Goal: Task Accomplishment & Management: Use online tool/utility

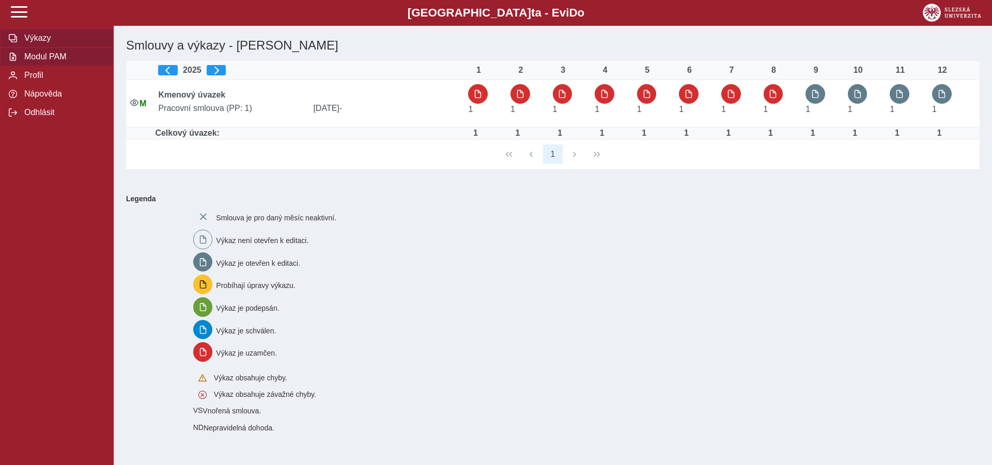
click at [46, 66] on button "Modul PAM" at bounding box center [57, 57] width 114 height 19
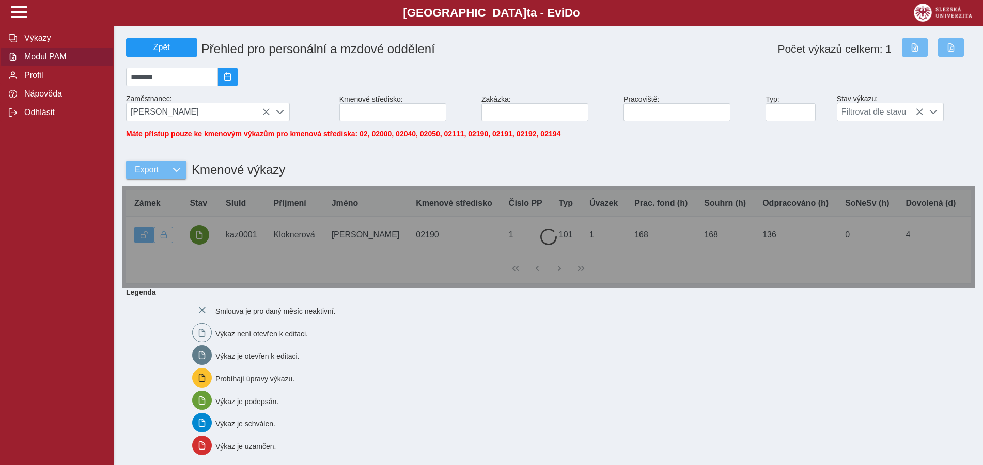
click at [46, 61] on span "Modul PAM" at bounding box center [63, 56] width 84 height 9
click at [198, 241] on div at bounding box center [548, 238] width 853 height 102
click at [280, 114] on span at bounding box center [280, 112] width 8 height 8
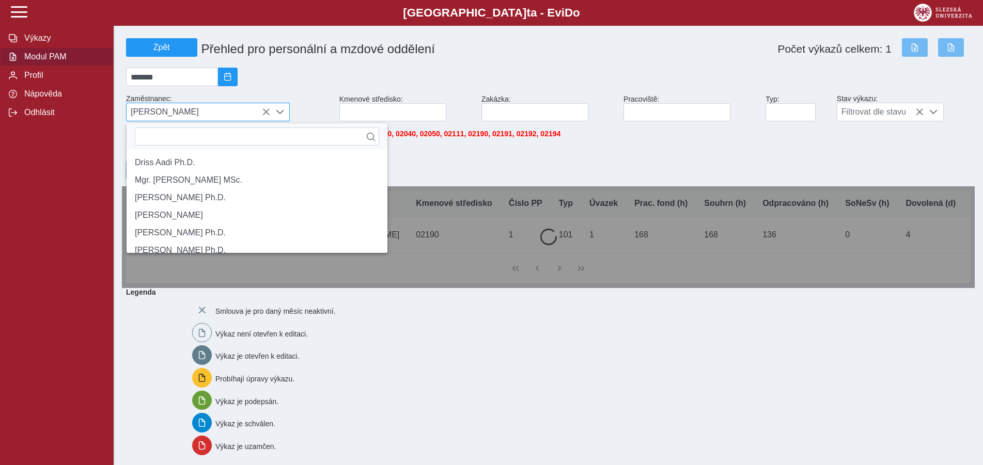
scroll to position [6, 42]
click at [280, 116] on span at bounding box center [280, 112] width 8 height 8
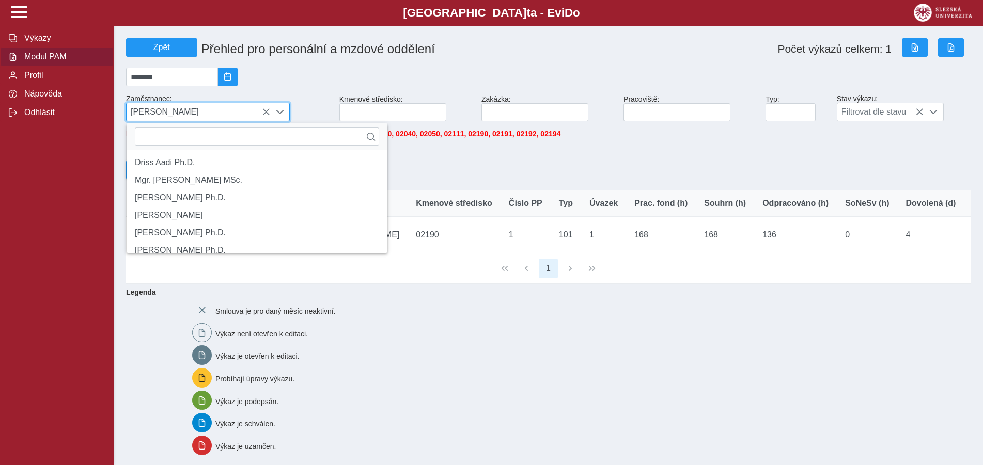
scroll to position [6, 42]
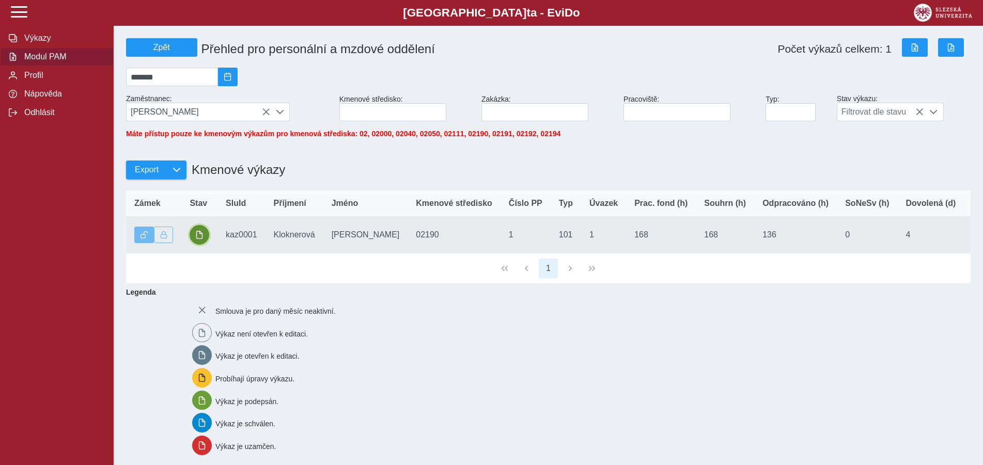
click at [200, 239] on span "button" at bounding box center [199, 235] width 8 height 8
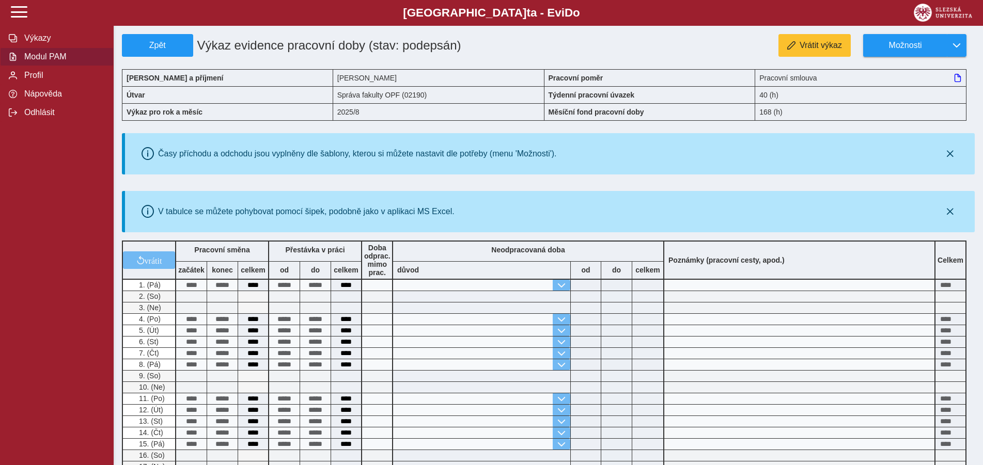
click at [39, 61] on span "Modul PAM" at bounding box center [63, 56] width 84 height 9
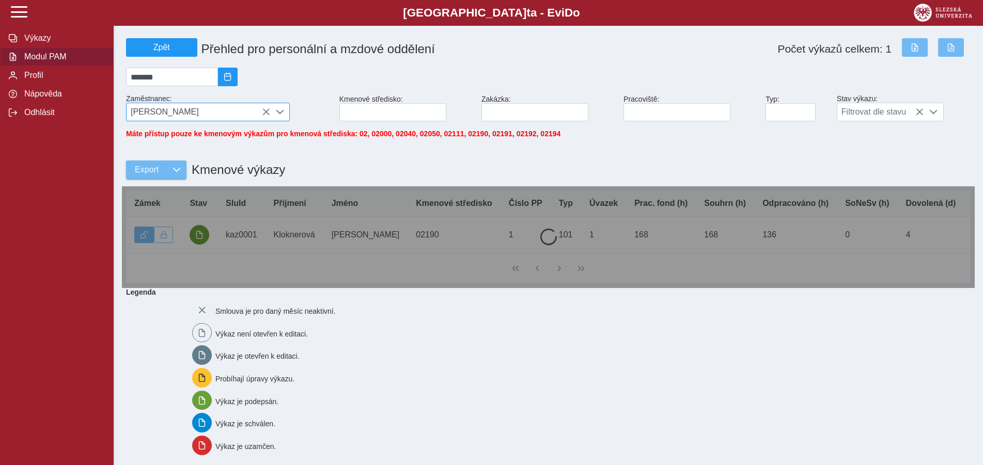
click at [260, 113] on div "[PERSON_NAME]" at bounding box center [208, 112] width 164 height 19
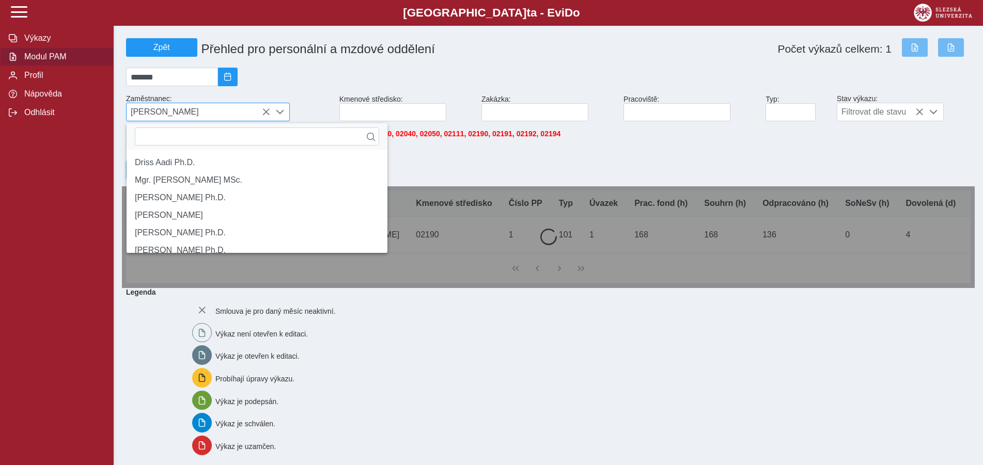
scroll to position [6, 42]
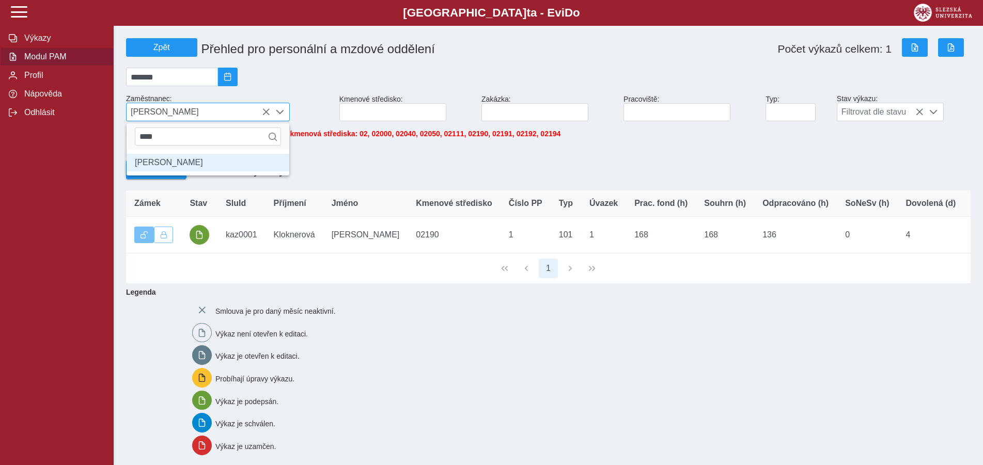
type input "****"
click at [222, 167] on li "[PERSON_NAME]" at bounding box center [208, 163] width 163 height 18
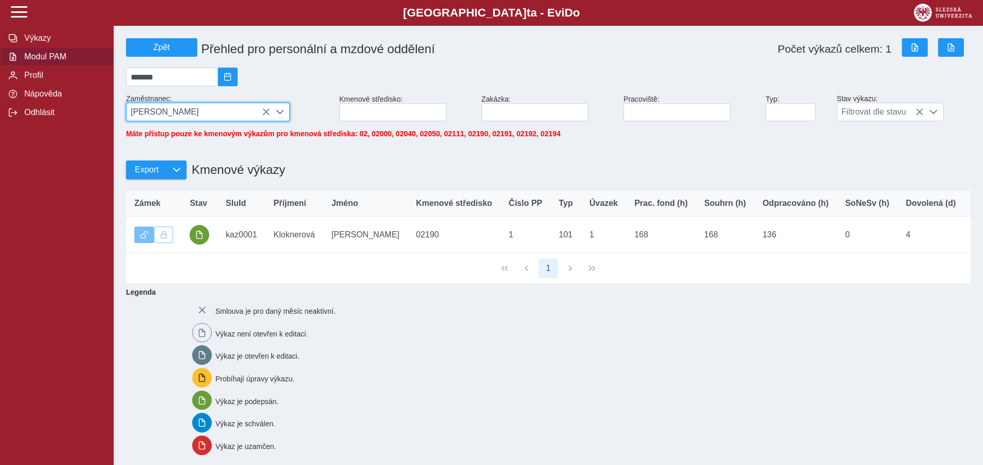
click at [278, 113] on span at bounding box center [280, 112] width 8 height 8
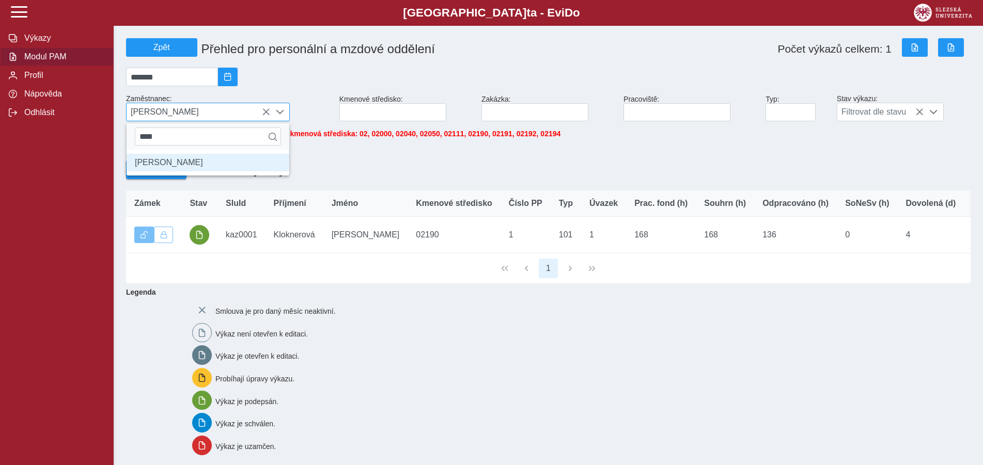
scroll to position [6, 42]
drag, startPoint x: 193, startPoint y: 168, endPoint x: 188, endPoint y: 168, distance: 5.2
click at [188, 168] on li "[PERSON_NAME]" at bounding box center [208, 163] width 163 height 18
